Goal: Transaction & Acquisition: Purchase product/service

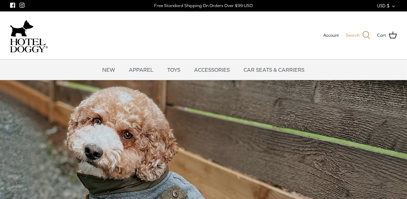
click at [368, 33] on icon at bounding box center [366, 35] width 8 height 8
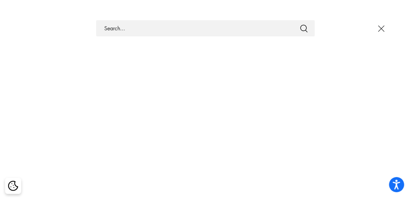
click at [225, 31] on input "Search Store" at bounding box center [205, 28] width 219 height 16
paste input "Hotel Doggy Deluxe Car Seat & Carrier"
type input "Hotel Doggy Deluxe Car Seat & Carrier"
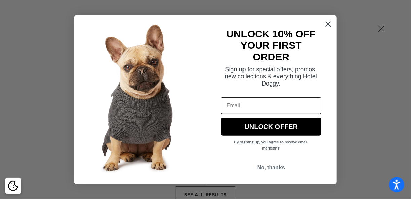
click at [331, 25] on circle "Close dialog" at bounding box center [327, 23] width 11 height 11
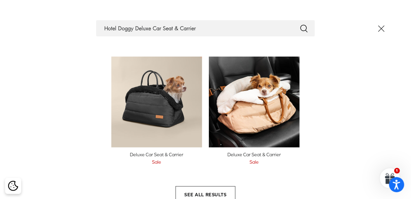
click at [157, 100] on img at bounding box center [156, 101] width 91 height 91
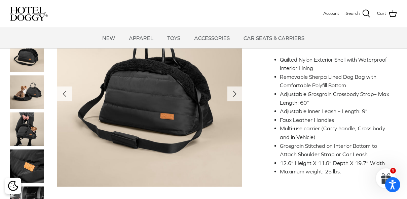
scroll to position [242, 0]
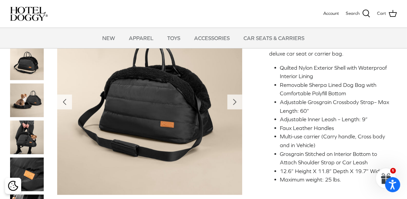
click at [280, 110] on li "Adjustable Grosgrain Crossbody Strap– Max Length: 60”" at bounding box center [336, 106] width 112 height 17
click at [237, 107] on icon "Right" at bounding box center [234, 101] width 11 height 11
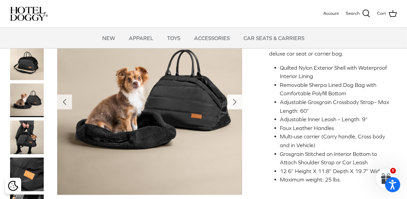
click at [237, 107] on icon "Right" at bounding box center [234, 101] width 11 height 11
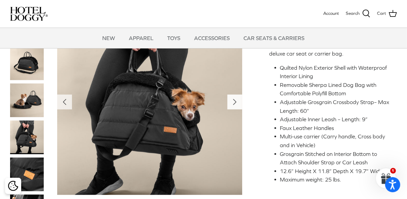
click at [237, 107] on icon "Right" at bounding box center [234, 101] width 11 height 11
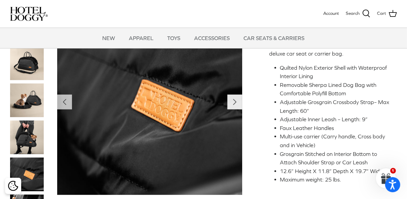
click at [237, 107] on icon "Right" at bounding box center [234, 101] width 11 height 11
